Goal: Transaction & Acquisition: Purchase product/service

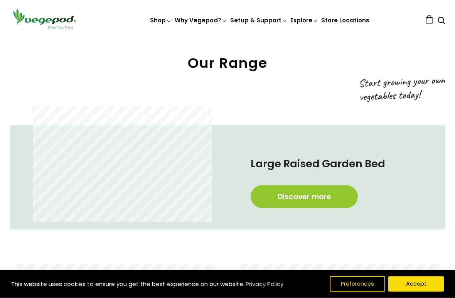
scroll to position [297, 0]
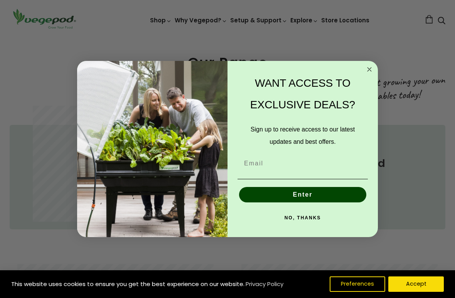
click at [368, 66] on circle "Close dialog" at bounding box center [369, 69] width 9 height 9
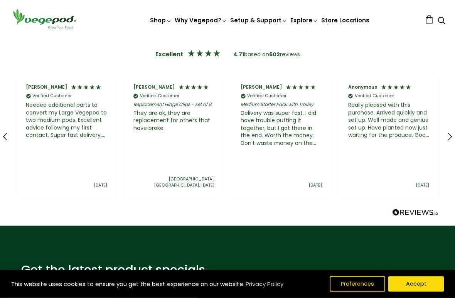
scroll to position [1494, 0]
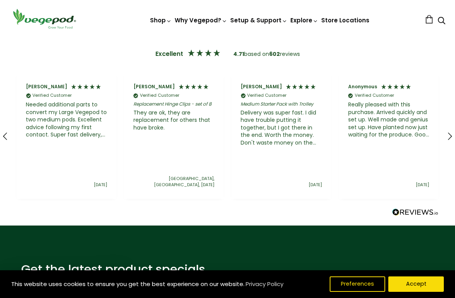
click at [228, 37] on img at bounding box center [228, 37] width 0 height 0
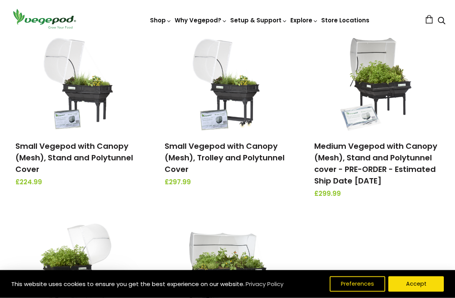
scroll to position [110, 0]
click at [49, 155] on link "Small Vegepod with Canopy (Mesh), Stand and Polytunnel Cover" at bounding box center [74, 158] width 118 height 34
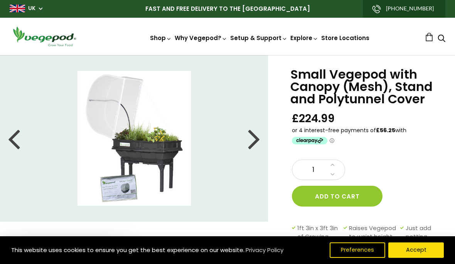
click at [255, 140] on div at bounding box center [254, 138] width 12 height 35
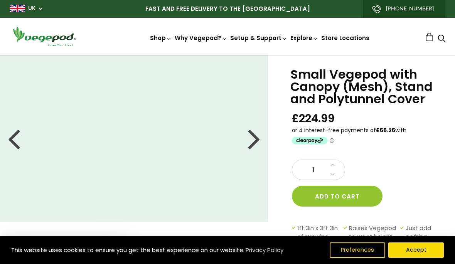
click at [258, 137] on div at bounding box center [254, 138] width 12 height 35
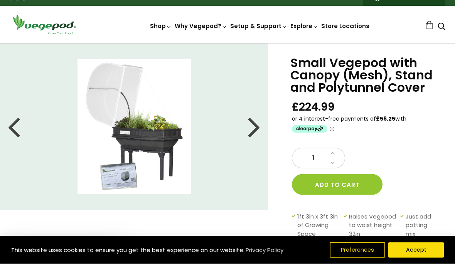
scroll to position [12, 0]
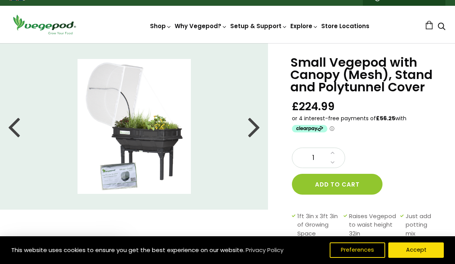
click at [155, 157] on img at bounding box center [134, 126] width 113 height 135
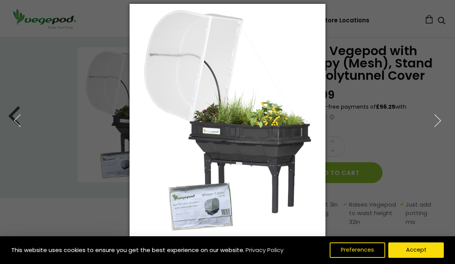
scroll to position [1, 0]
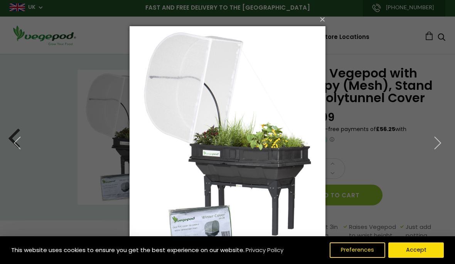
click at [318, 19] on button "×" at bounding box center [230, 19] width 196 height 17
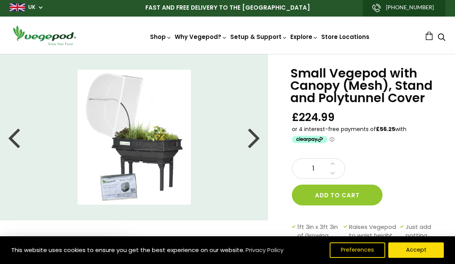
click at [254, 140] on div at bounding box center [254, 137] width 12 height 35
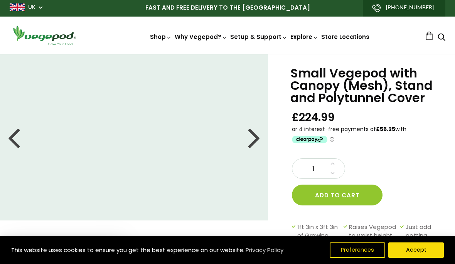
click at [255, 135] on div at bounding box center [254, 137] width 12 height 35
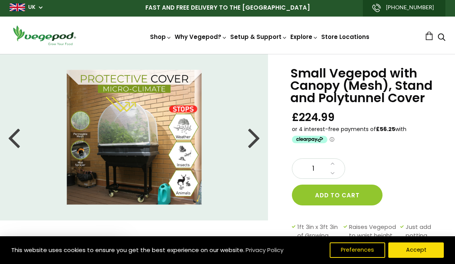
click at [256, 142] on div at bounding box center [254, 137] width 12 height 35
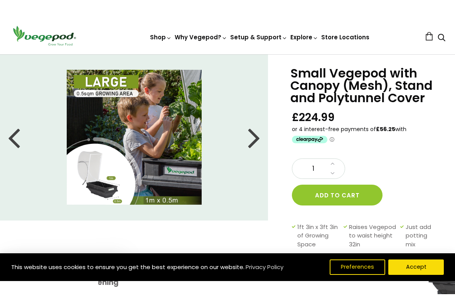
scroll to position [19, 0]
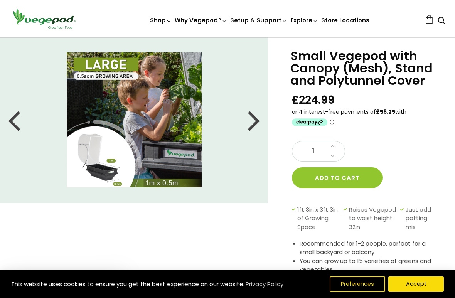
click at [256, 121] on div at bounding box center [254, 120] width 12 height 35
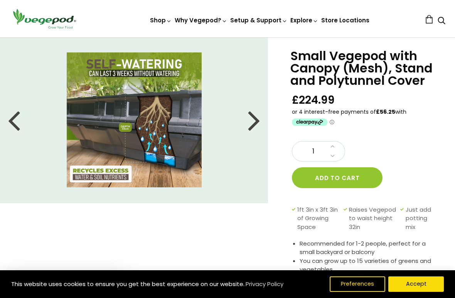
click at [253, 122] on div at bounding box center [254, 120] width 12 height 35
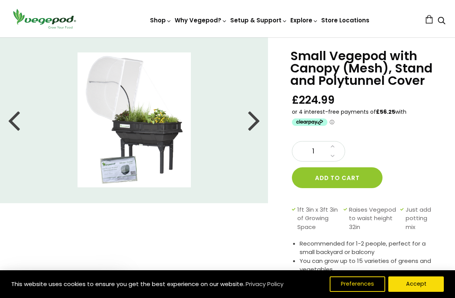
click at [255, 120] on div at bounding box center [254, 120] width 12 height 35
